Goal: Task Accomplishment & Management: Manage account settings

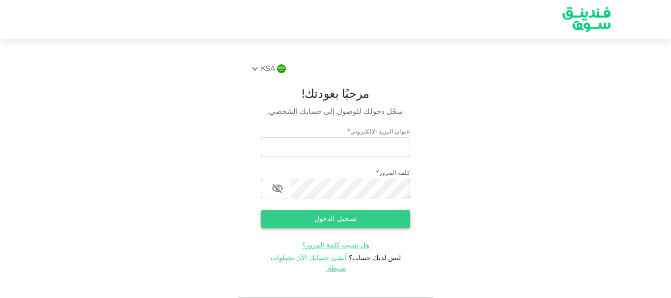
type input "node11@hotmail.com"
click at [321, 221] on button "تسجيل الدخول" at bounding box center [335, 219] width 149 height 18
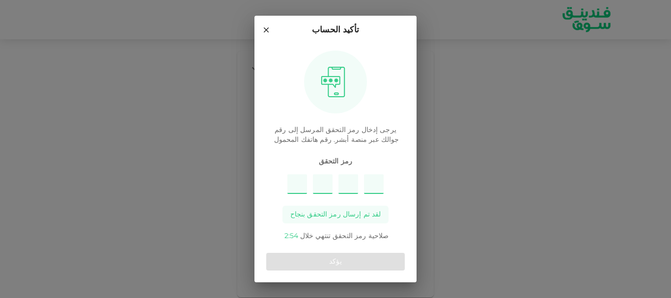
type input "7"
type input "6"
type input "3"
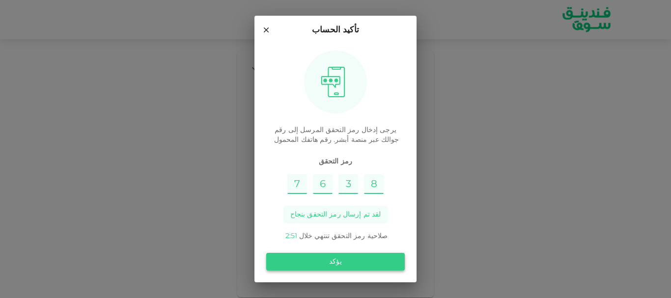
type input "8"
click at [342, 263] on button "يؤكد" at bounding box center [335, 262] width 139 height 18
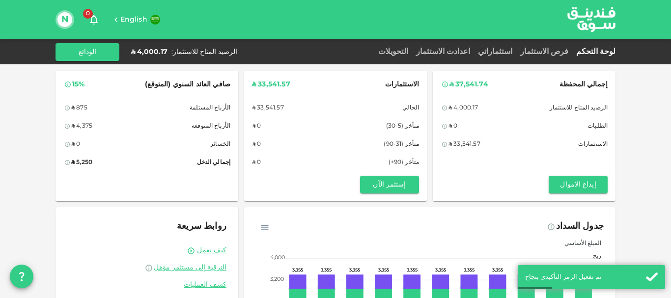
click at [561, 48] on div "فرص الاستثمار" at bounding box center [544, 52] width 56 height 12
click at [561, 50] on link "فرص الاستثمار" at bounding box center [544, 51] width 56 height 7
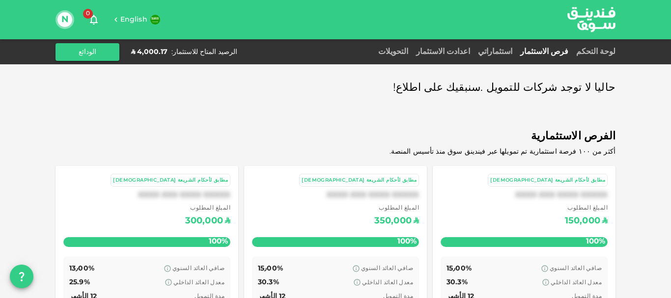
click at [509, 49] on div "استثماراتي" at bounding box center [495, 52] width 42 height 12
click at [511, 53] on link "استثماراتي" at bounding box center [495, 51] width 42 height 7
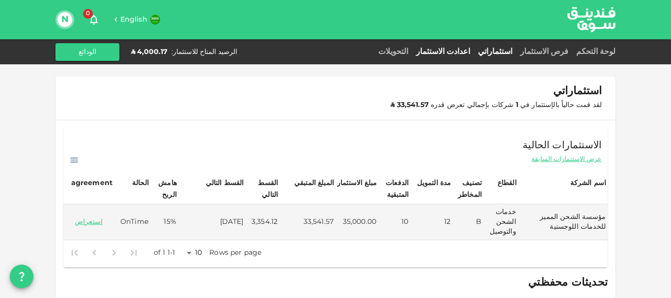
click at [472, 51] on link "اعدادت الاستثمار" at bounding box center [443, 51] width 62 height 7
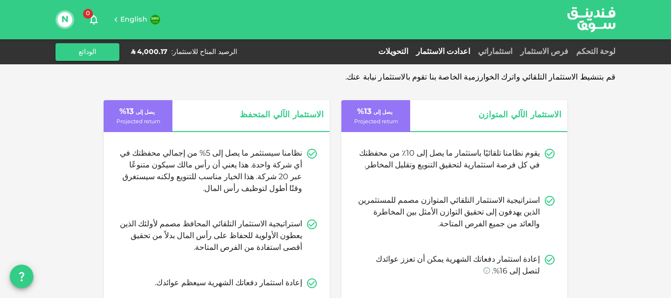
click at [412, 50] on link "التحويلات" at bounding box center [393, 51] width 38 height 7
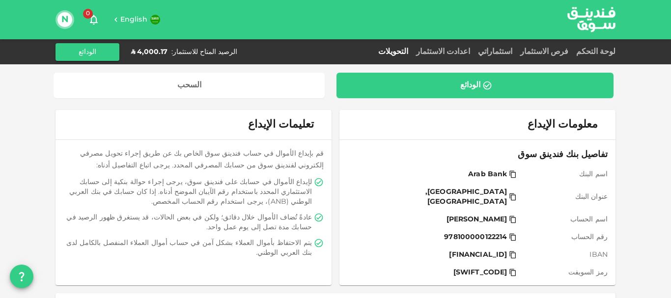
click at [599, 48] on div "لوحة التحكم" at bounding box center [593, 52] width 43 height 12
click at [608, 52] on link "لوحة التحكم" at bounding box center [593, 51] width 43 height 7
